Goal: Transaction & Acquisition: Purchase product/service

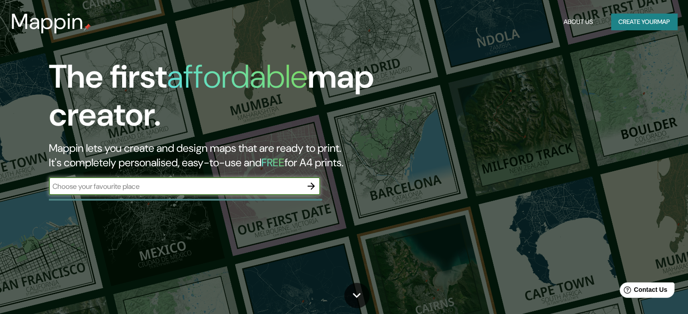
click at [161, 182] on input "text" at bounding box center [175, 186] width 253 height 10
type input "[GEOGRAPHIC_DATA][PERSON_NAME]"
click at [312, 188] on icon "button" at bounding box center [311, 186] width 11 height 11
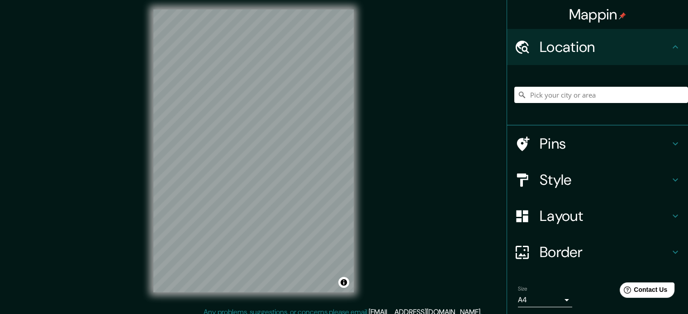
scroll to position [12, 0]
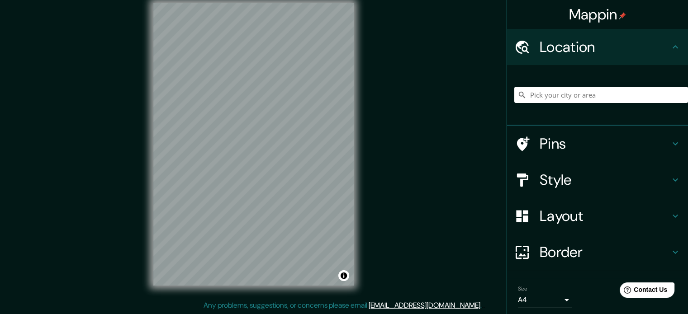
click at [670, 46] on icon at bounding box center [675, 47] width 11 height 11
click at [670, 141] on icon at bounding box center [675, 143] width 11 height 11
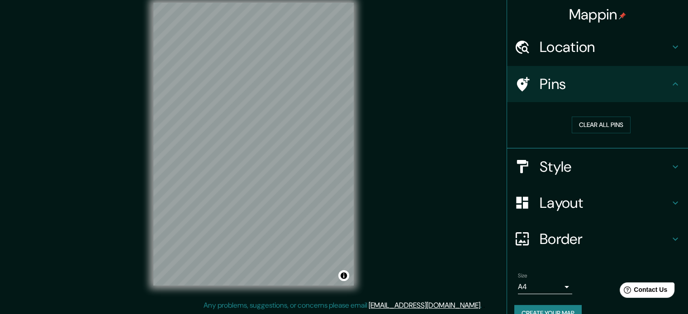
click at [617, 164] on h4 "Style" at bounding box center [605, 167] width 130 height 18
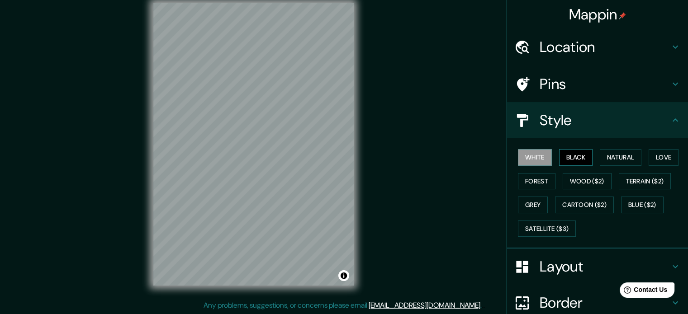
click at [574, 152] on button "Black" at bounding box center [576, 157] width 34 height 17
click at [613, 157] on button "Natural" at bounding box center [621, 157] width 42 height 17
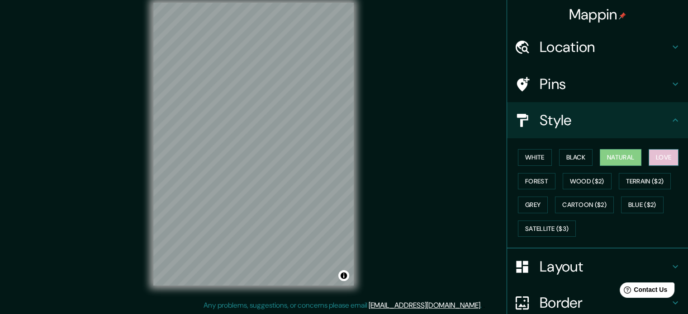
click at [667, 160] on button "Love" at bounding box center [664, 157] width 30 height 17
click at [539, 180] on button "Forest" at bounding box center [537, 181] width 38 height 17
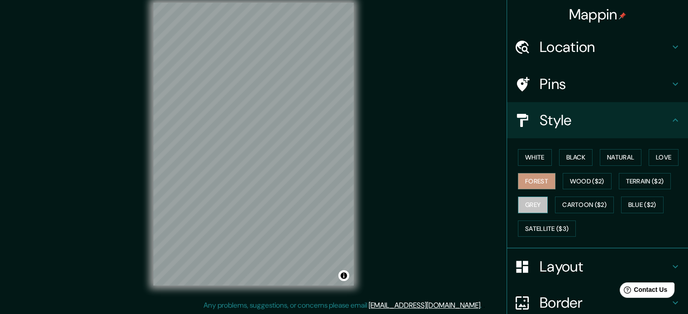
click at [532, 203] on button "Grey" at bounding box center [533, 205] width 30 height 17
click at [653, 153] on button "Love" at bounding box center [664, 157] width 30 height 17
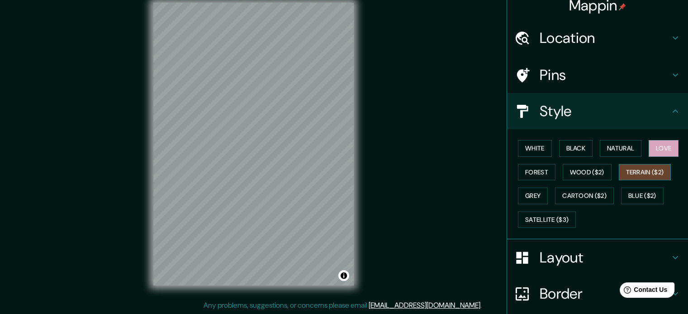
scroll to position [0, 0]
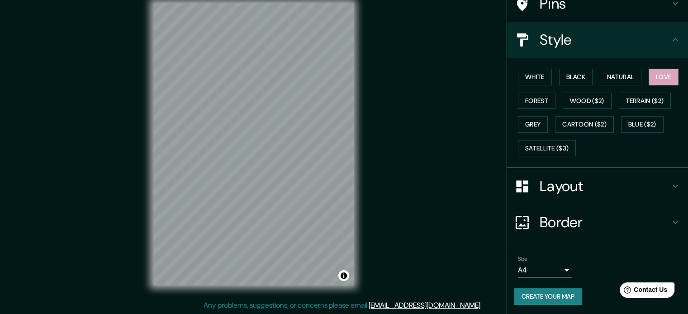
click at [576, 184] on h4 "Layout" at bounding box center [605, 186] width 130 height 18
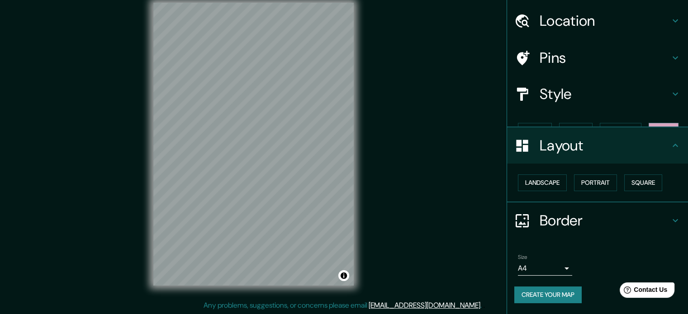
scroll to position [10, 0]
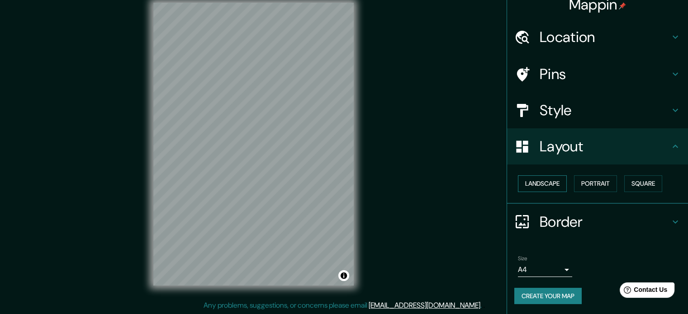
click at [543, 181] on button "Landscape" at bounding box center [542, 184] width 49 height 17
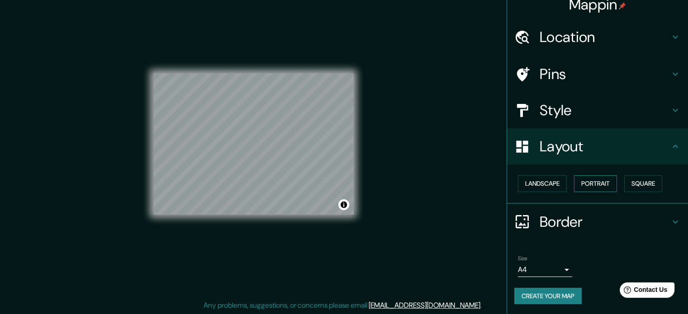
click at [592, 182] on button "Portrait" at bounding box center [595, 184] width 43 height 17
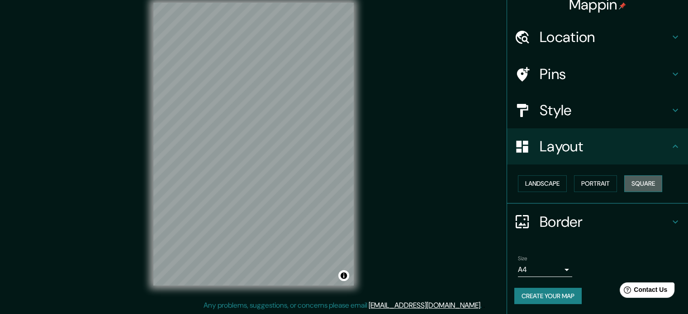
click at [638, 181] on button "Square" at bounding box center [643, 184] width 38 height 17
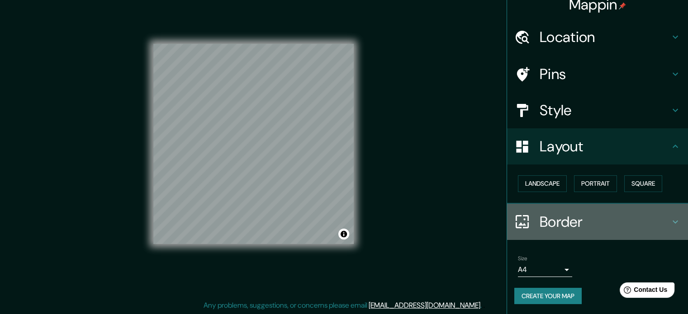
click at [580, 216] on h4 "Border" at bounding box center [605, 222] width 130 height 18
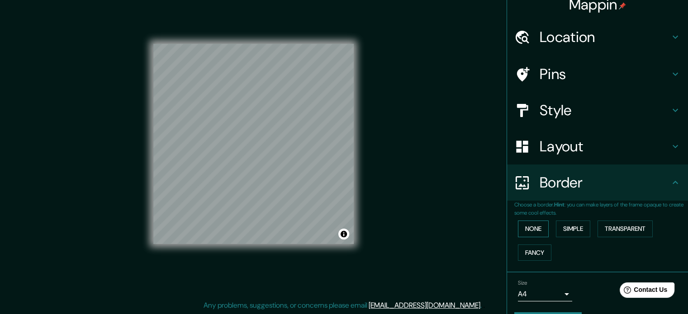
click at [535, 231] on button "None" at bounding box center [533, 229] width 31 height 17
click at [567, 229] on button "Simple" at bounding box center [573, 229] width 34 height 17
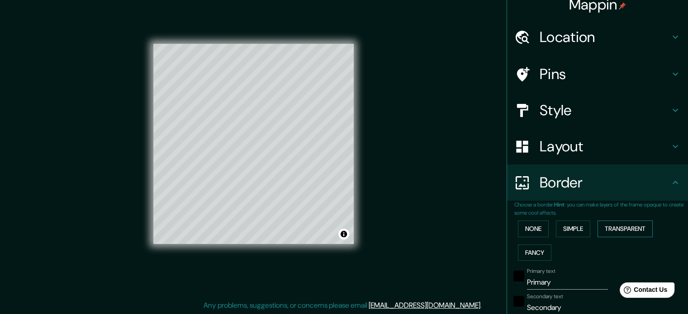
click at [638, 227] on button "Transparent" at bounding box center [625, 229] width 55 height 17
click at [532, 252] on button "Fancy" at bounding box center [534, 253] width 33 height 17
click at [534, 233] on button "None" at bounding box center [533, 229] width 31 height 17
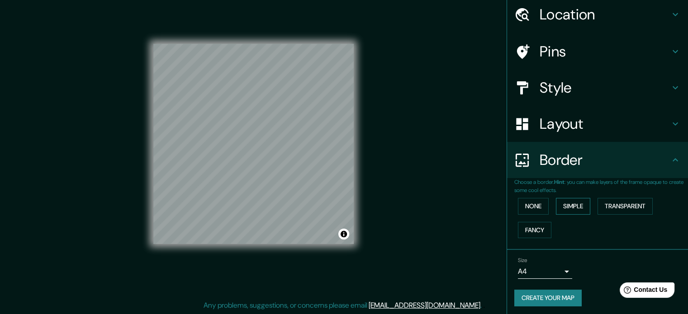
scroll to position [34, 0]
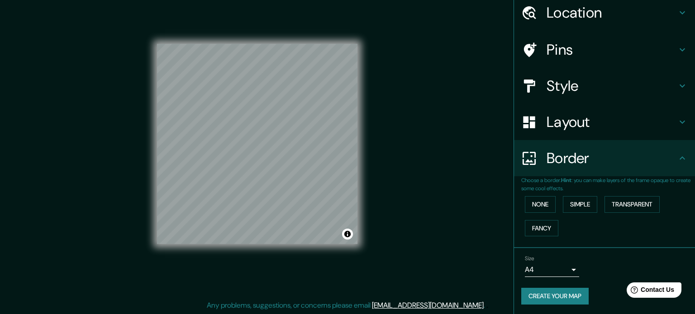
click at [551, 264] on body "Mappin Location Pins Style Layout Border Choose a border. Hint : you can make l…" at bounding box center [347, 145] width 695 height 314
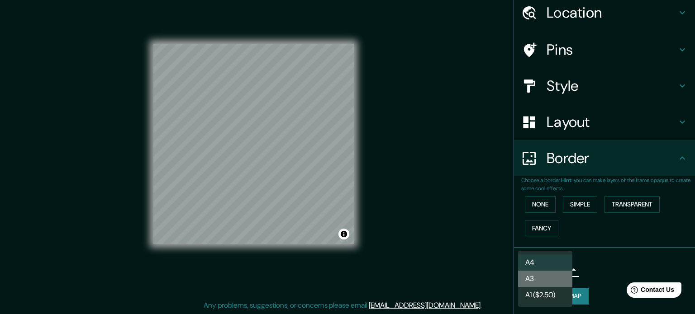
click at [543, 281] on li "A3" at bounding box center [545, 279] width 54 height 16
type input "a4"
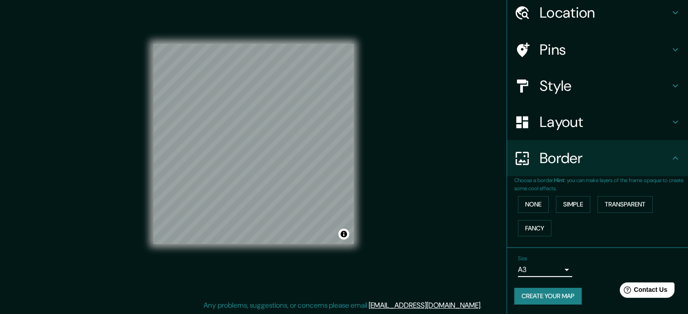
click at [599, 78] on h4 "Style" at bounding box center [605, 86] width 130 height 18
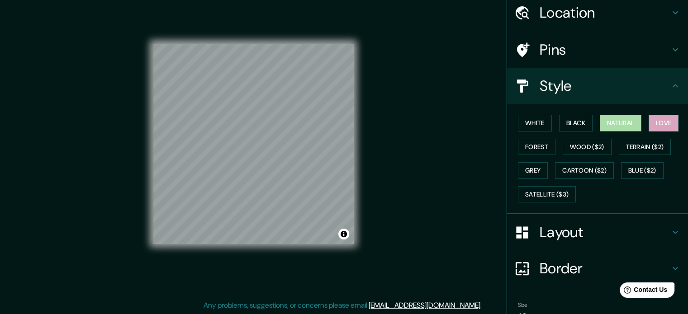
click at [613, 124] on button "Natural" at bounding box center [621, 123] width 42 height 17
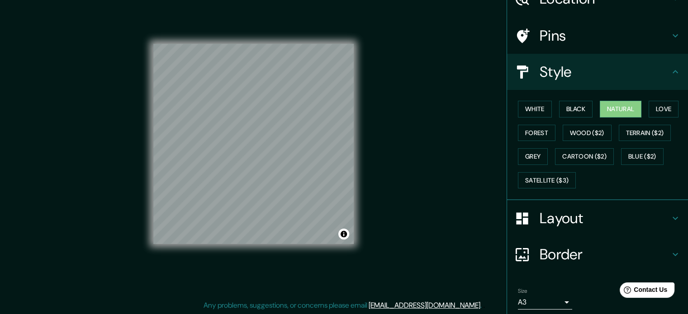
scroll to position [81, 0]
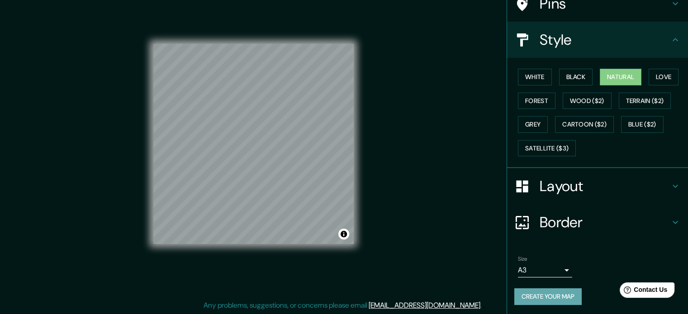
click at [540, 293] on button "Create your map" at bounding box center [547, 297] width 67 height 17
click at [550, 296] on button "Create your map" at bounding box center [547, 297] width 67 height 17
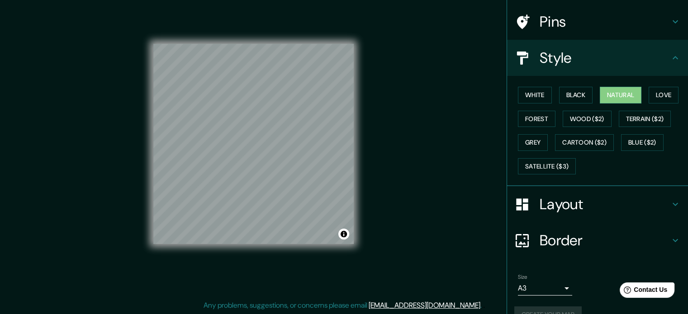
scroll to position [0, 0]
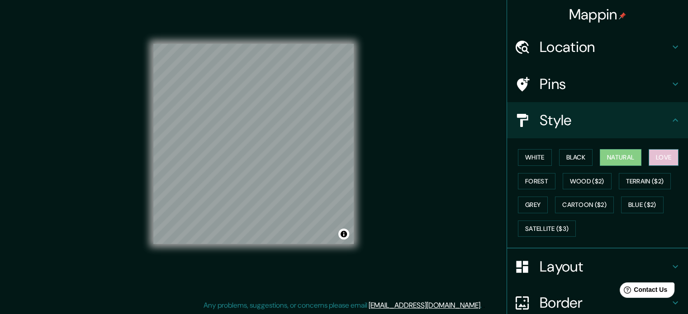
click at [663, 150] on button "Love" at bounding box center [664, 157] width 30 height 17
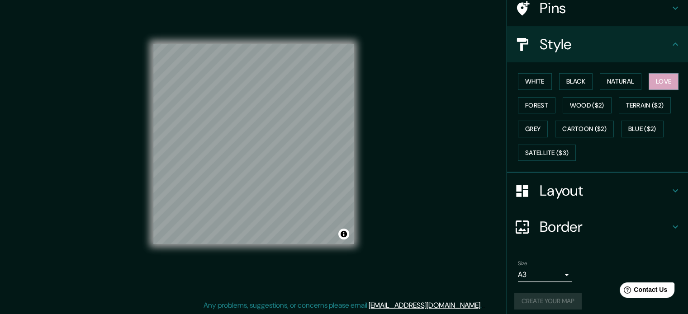
scroll to position [81, 0]
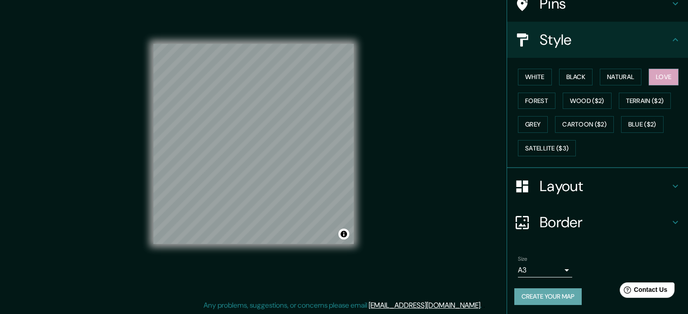
click at [539, 295] on button "Create your map" at bounding box center [547, 297] width 67 height 17
click at [554, 297] on button "Create your map" at bounding box center [547, 297] width 67 height 17
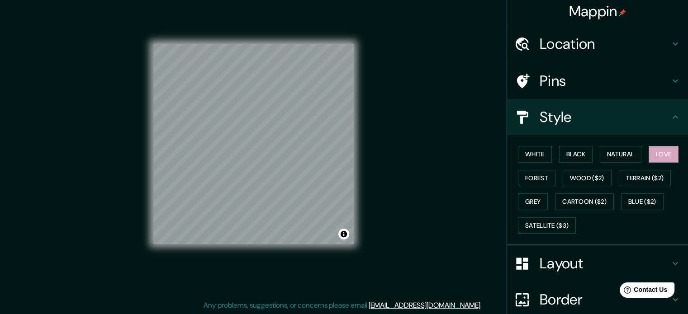
scroll to position [0, 0]
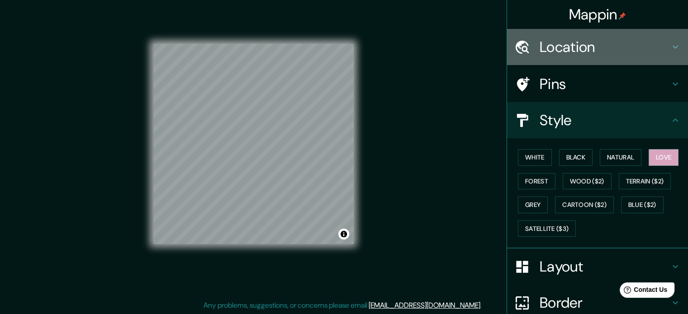
drag, startPoint x: 562, startPoint y: 31, endPoint x: 566, endPoint y: 42, distance: 11.3
click at [562, 31] on div "Location" at bounding box center [597, 47] width 181 height 36
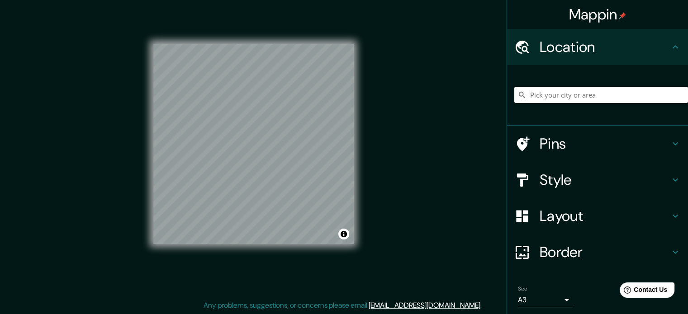
click at [584, 95] on input "Pick your city or area" at bounding box center [601, 95] width 174 height 16
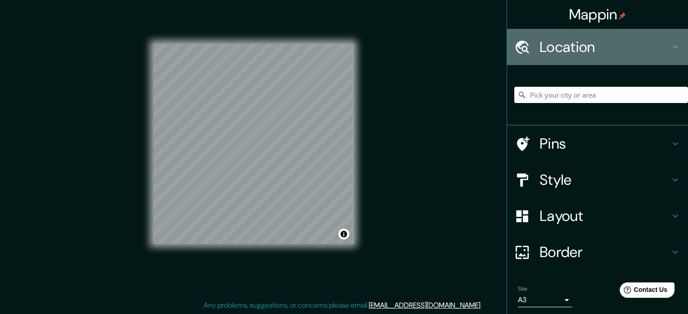
click at [670, 47] on icon at bounding box center [675, 47] width 11 height 11
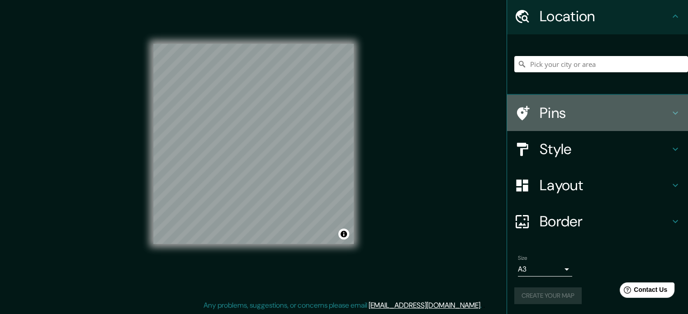
click at [638, 121] on h4 "Pins" at bounding box center [605, 113] width 130 height 18
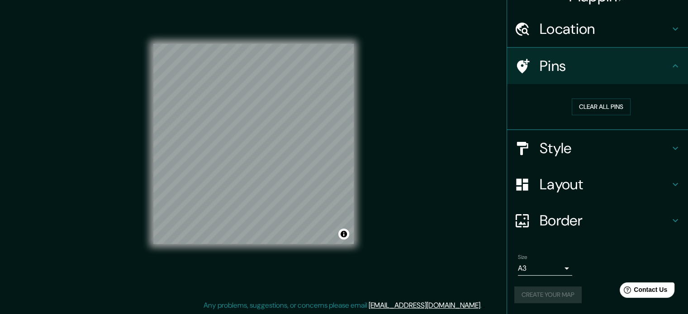
scroll to position [17, 0]
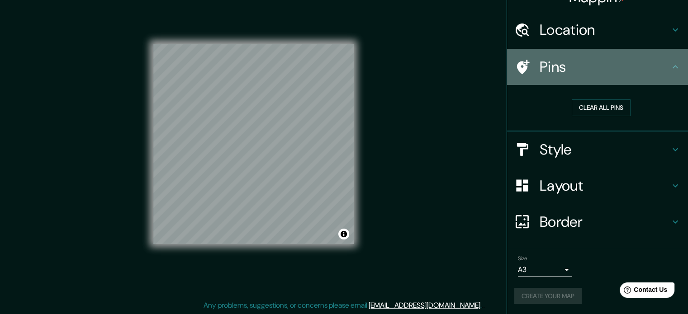
click at [670, 63] on icon at bounding box center [675, 67] width 11 height 11
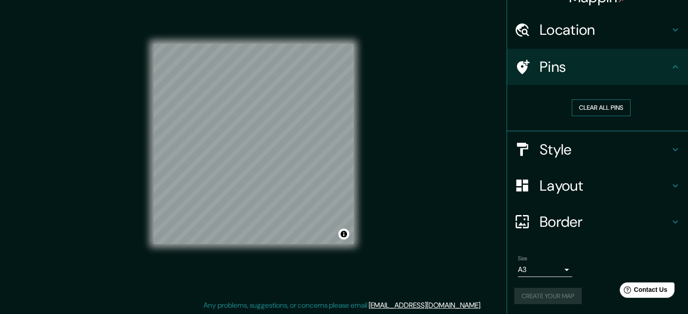
click at [616, 108] on button "Clear all pins" at bounding box center [601, 108] width 59 height 17
drag, startPoint x: 268, startPoint y: 152, endPoint x: 261, endPoint y: 146, distance: 9.3
click at [261, 146] on div at bounding box center [260, 145] width 7 height 7
drag, startPoint x: 237, startPoint y: 138, endPoint x: 274, endPoint y: 125, distance: 38.8
click at [264, 125] on div at bounding box center [260, 127] width 7 height 7
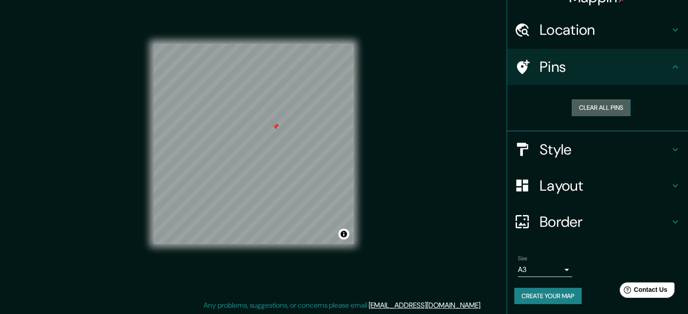
click at [603, 107] on button "Clear all pins" at bounding box center [601, 108] width 59 height 17
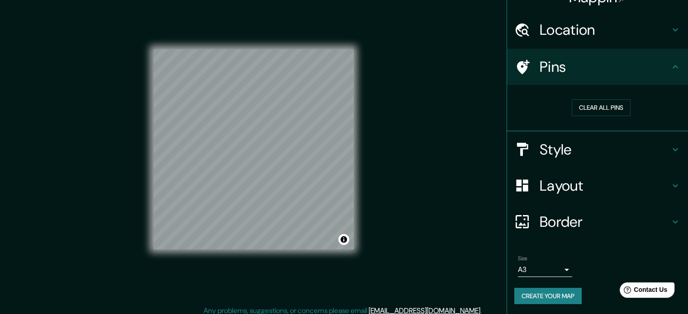
scroll to position [0, 0]
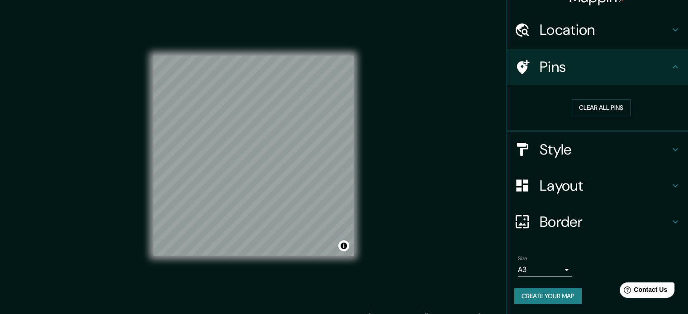
click at [584, 221] on h4 "Border" at bounding box center [605, 222] width 130 height 18
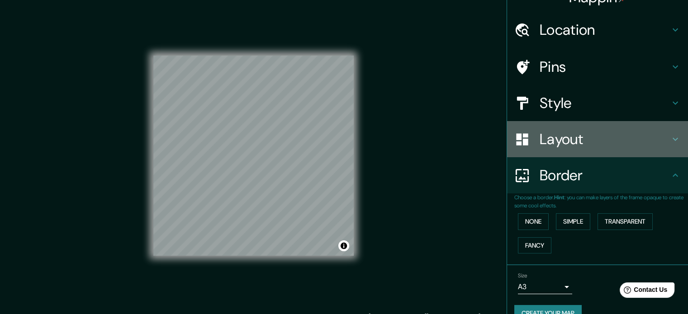
click at [610, 133] on h4 "Layout" at bounding box center [605, 139] width 130 height 18
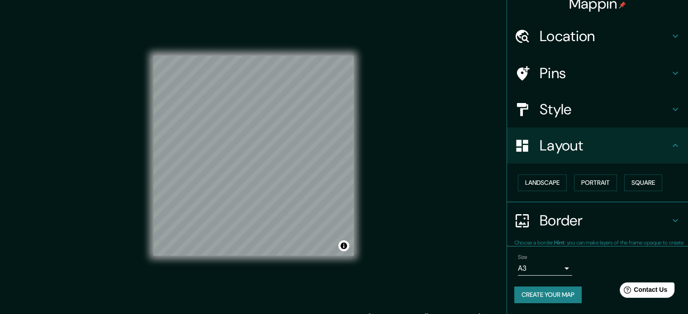
scroll to position [10, 0]
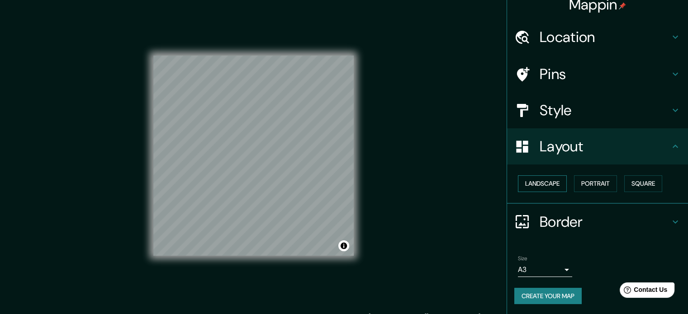
click at [549, 181] on button "Landscape" at bounding box center [542, 184] width 49 height 17
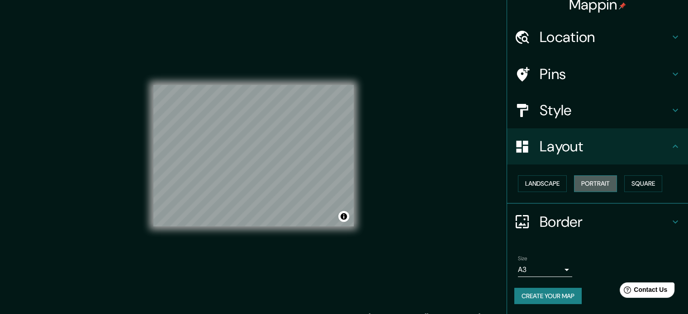
click at [589, 179] on button "Portrait" at bounding box center [595, 184] width 43 height 17
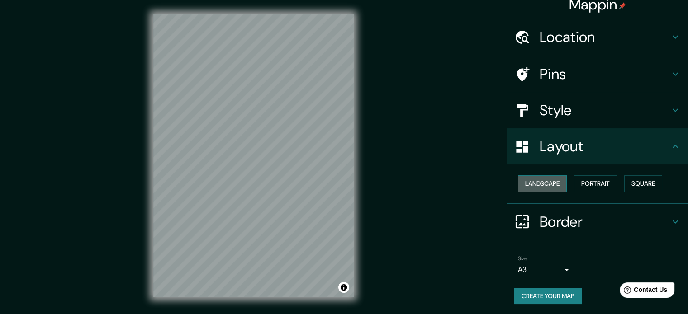
click at [532, 181] on button "Landscape" at bounding box center [542, 184] width 49 height 17
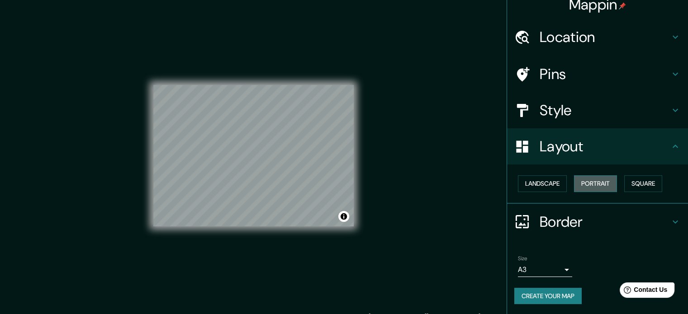
click at [594, 182] on button "Portrait" at bounding box center [595, 184] width 43 height 17
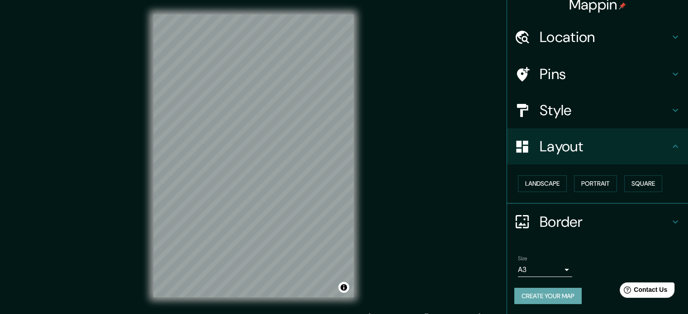
click at [546, 291] on button "Create your map" at bounding box center [547, 296] width 67 height 17
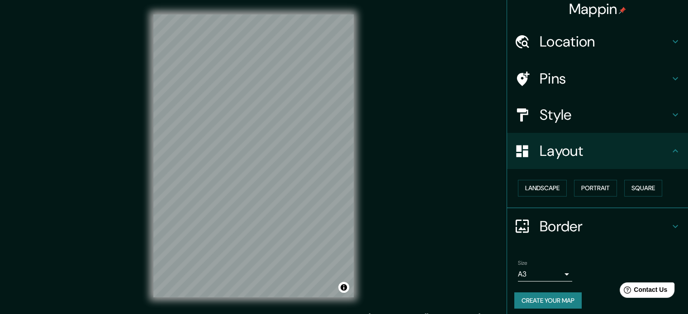
scroll to position [0, 0]
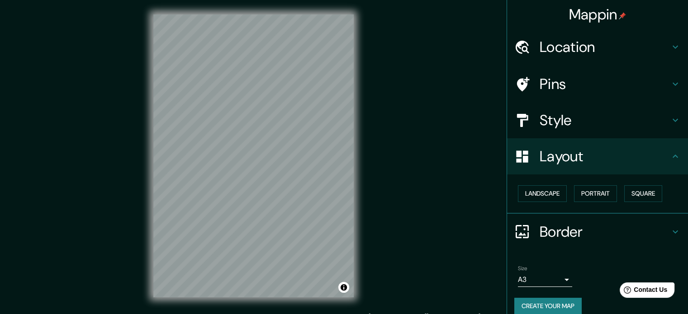
click at [591, 19] on h4 "Mappin" at bounding box center [597, 14] width 57 height 18
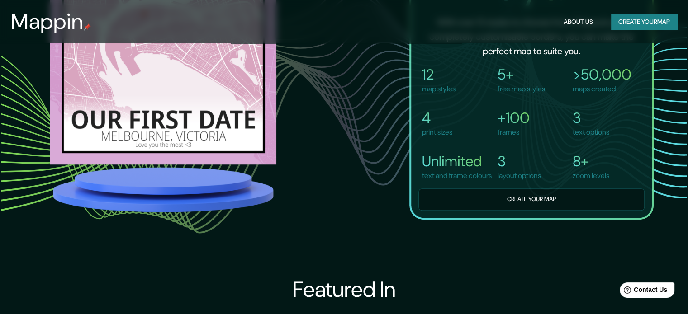
scroll to position [679, 0]
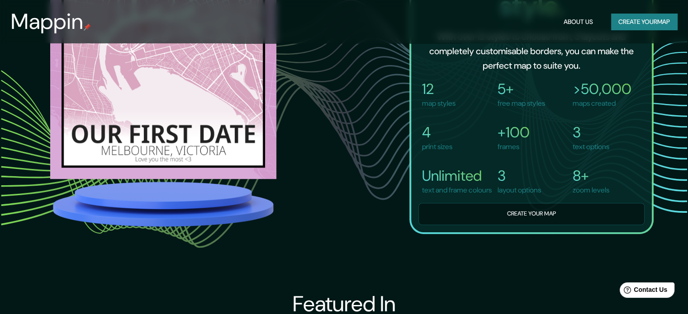
click at [641, 14] on button "Create your map" at bounding box center [644, 22] width 66 height 17
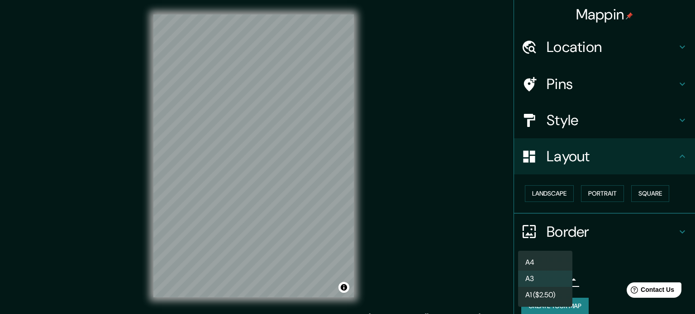
click at [532, 280] on body "Mappin Location Pins Style Layout Landscape Portrait Square Border Choose a bor…" at bounding box center [347, 157] width 695 height 314
click at [541, 261] on li "A4" at bounding box center [545, 263] width 54 height 16
type input "single"
